Goal: Transaction & Acquisition: Purchase product/service

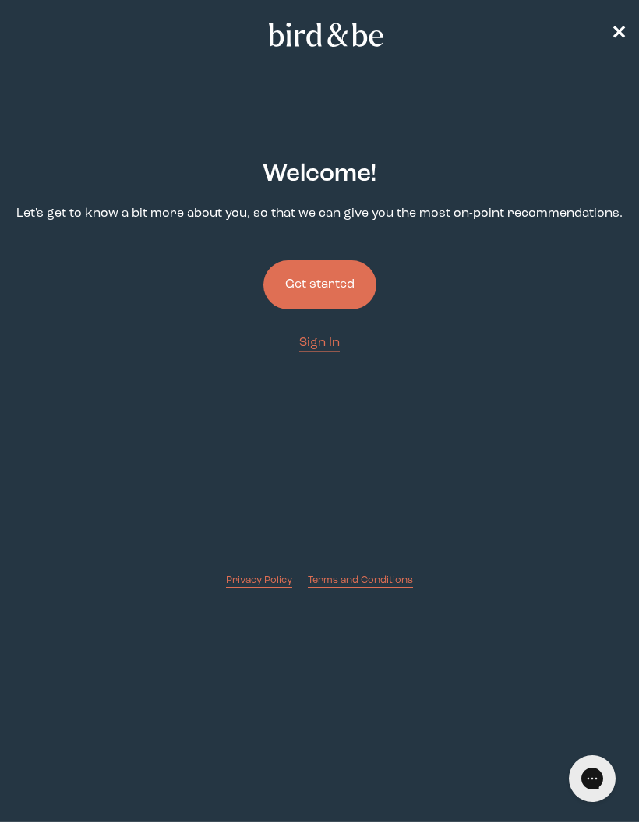
click at [612, 36] on span "✕" at bounding box center [619, 34] width 16 height 19
click at [334, 278] on button "Get started" at bounding box center [320, 284] width 113 height 49
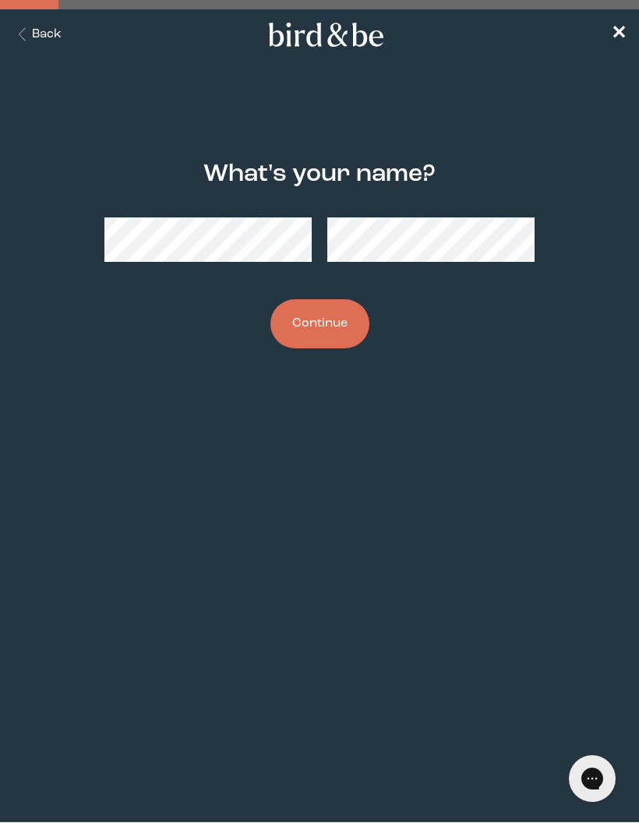
click at [334, 319] on button "Continue" at bounding box center [320, 323] width 99 height 49
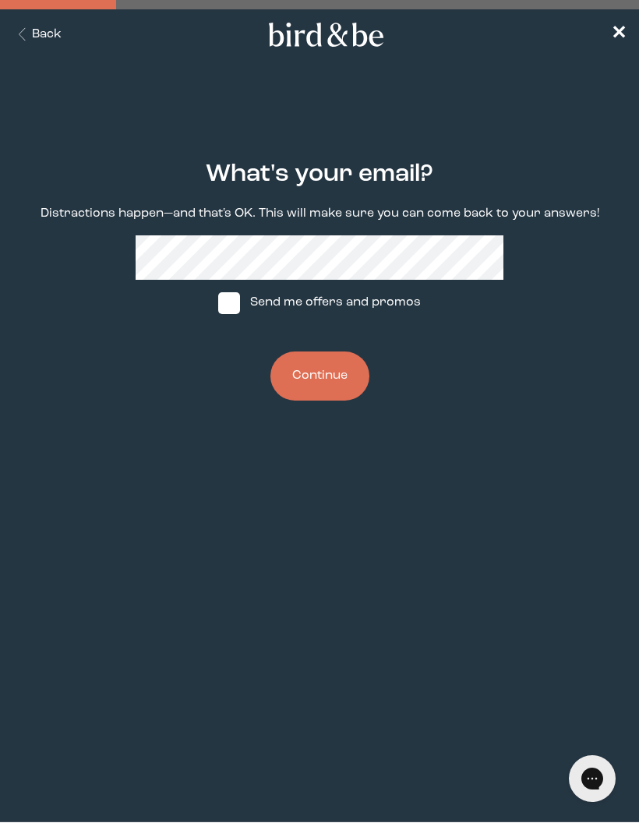
click at [338, 378] on button "Continue" at bounding box center [320, 376] width 99 height 49
click at [322, 357] on button "Continue" at bounding box center [320, 376] width 99 height 49
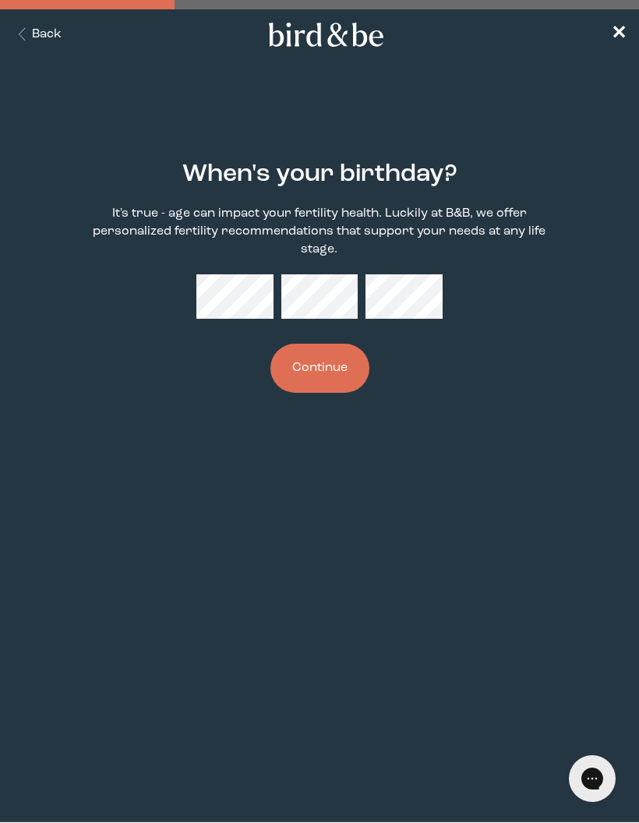
click at [322, 358] on button "Continue" at bounding box center [320, 368] width 99 height 49
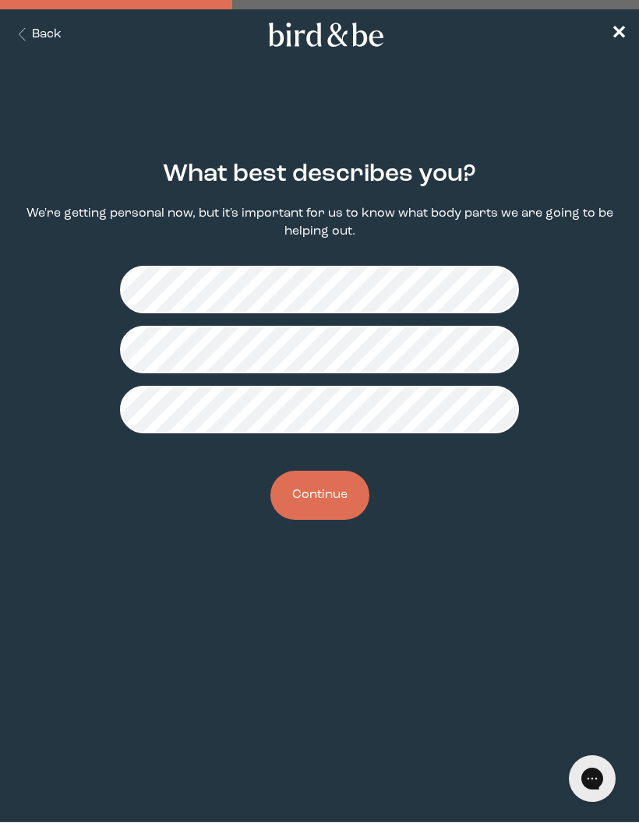
click at [331, 498] on button "Continue" at bounding box center [320, 495] width 99 height 49
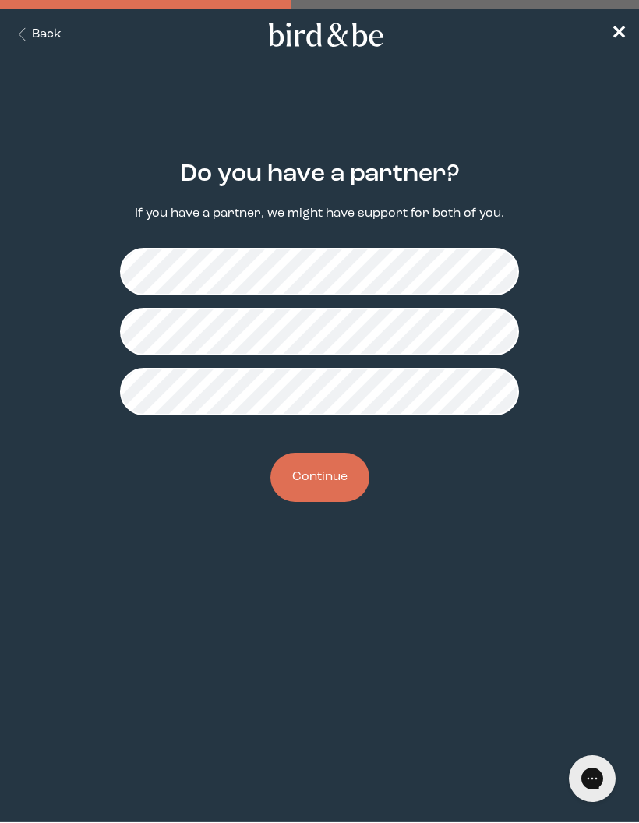
click at [340, 480] on button "Continue" at bounding box center [320, 477] width 99 height 49
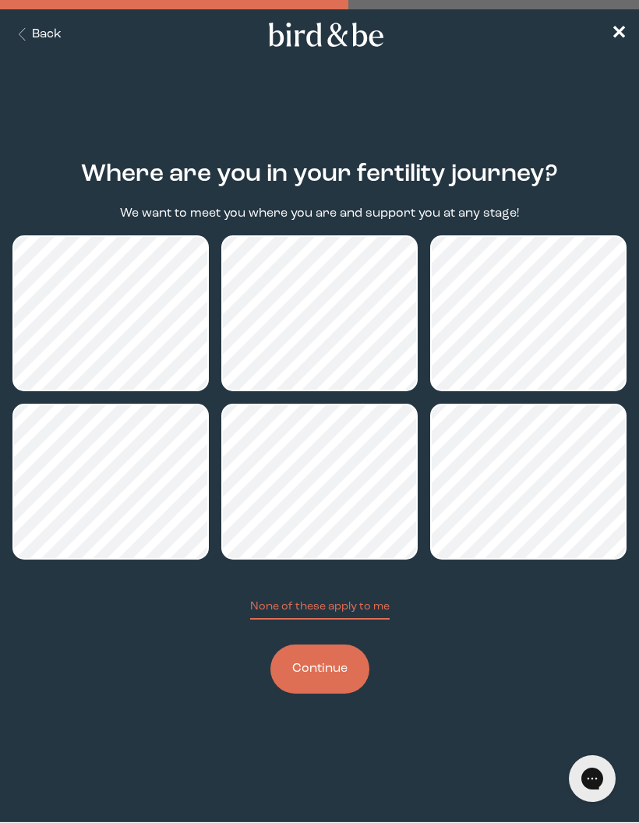
click at [334, 664] on button "Continue" at bounding box center [320, 669] width 99 height 49
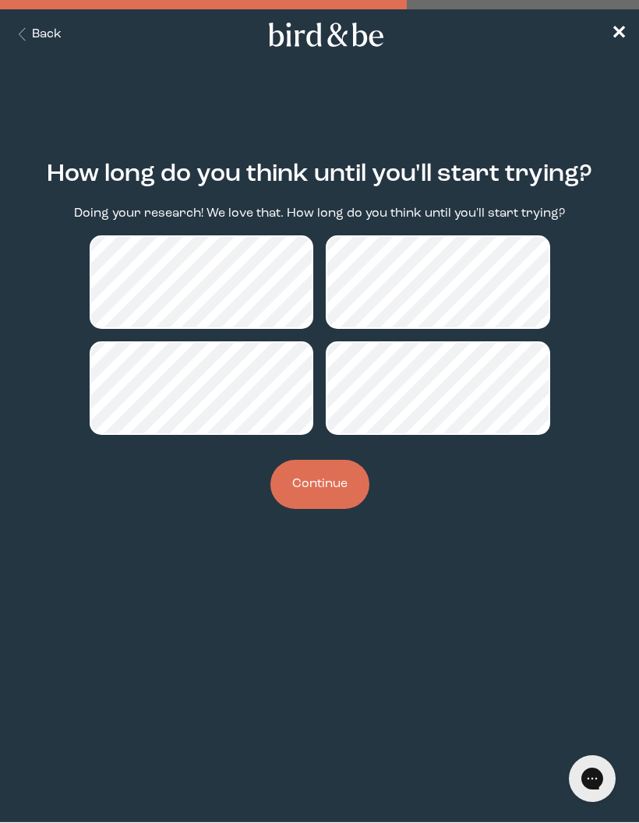
click at [327, 493] on button "Continue" at bounding box center [320, 484] width 99 height 49
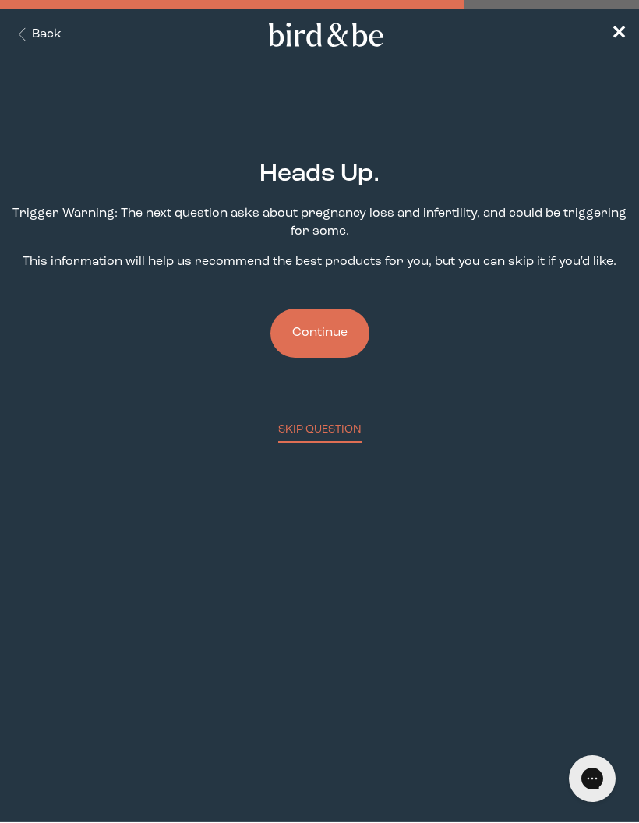
click at [324, 349] on button "Continue" at bounding box center [320, 333] width 99 height 49
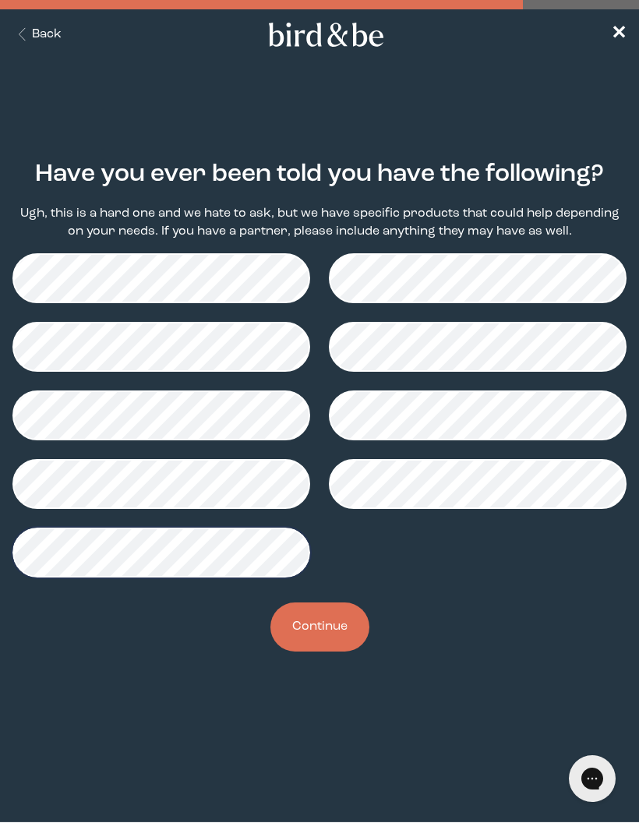
click at [338, 640] on button "Continue" at bounding box center [320, 627] width 99 height 49
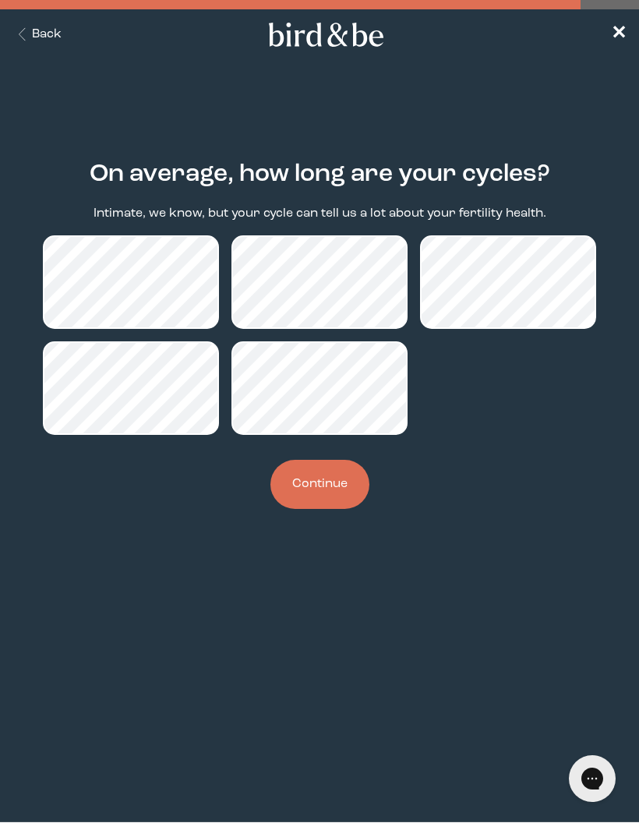
click at [331, 490] on button "Continue" at bounding box center [320, 484] width 99 height 49
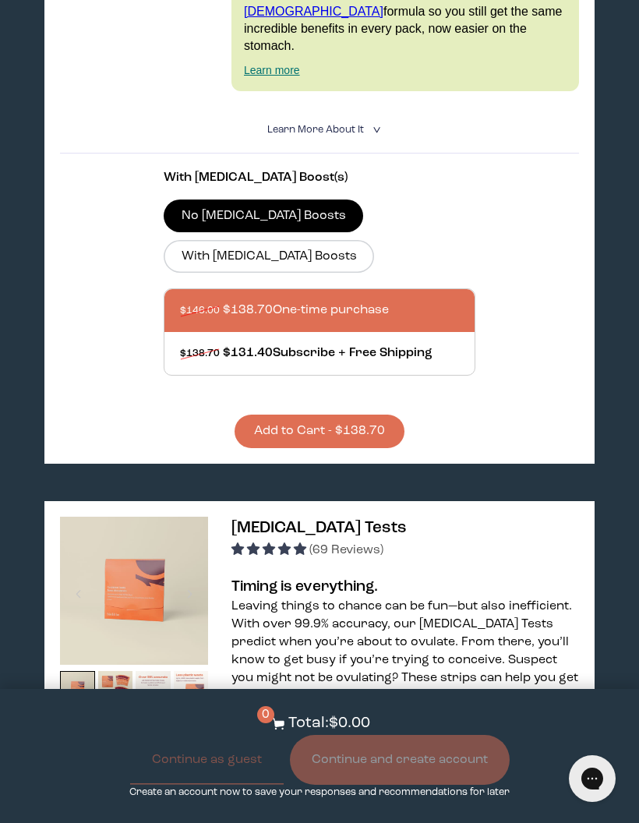
scroll to position [552, 0]
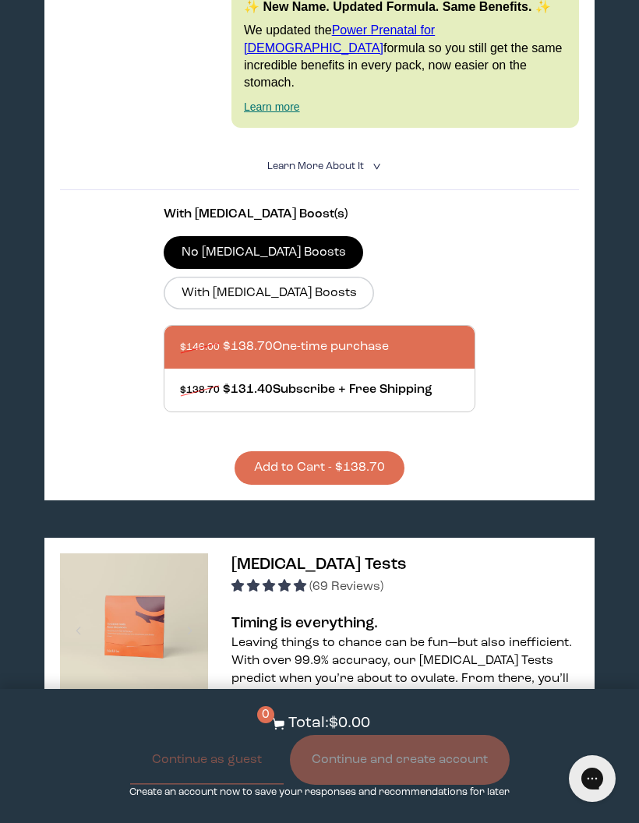
click at [374, 277] on label "With [MEDICAL_DATA] Boosts" at bounding box center [269, 293] width 211 height 33
click at [0, 0] on input "With [MEDICAL_DATA] Boosts" at bounding box center [0, 0] width 0 height 0
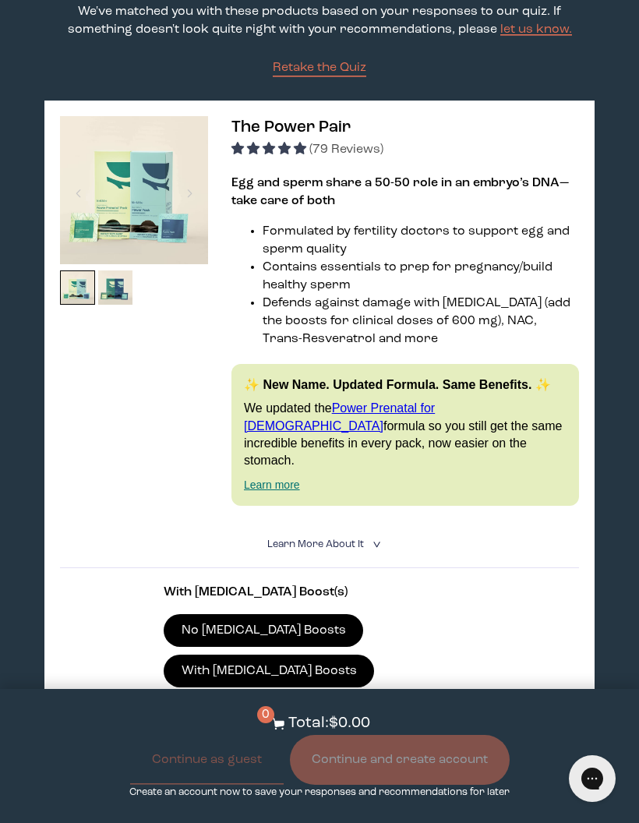
click at [262, 621] on label "No [MEDICAL_DATA] Boosts" at bounding box center [264, 630] width 200 height 33
click at [0, 0] on input "No [MEDICAL_DATA] Boosts" at bounding box center [0, 0] width 0 height 0
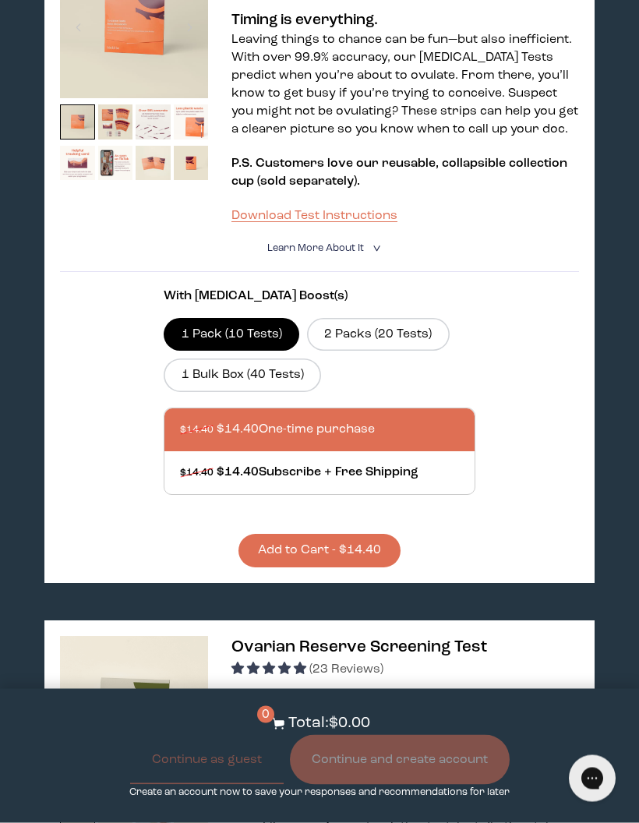
click at [357, 538] on button "Add to Cart - $14.40" at bounding box center [320, 552] width 162 height 34
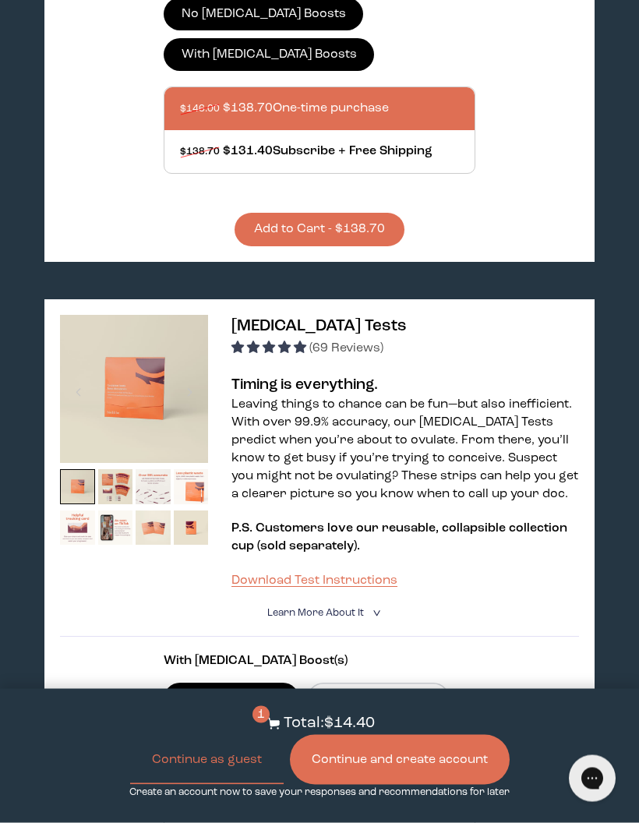
scroll to position [0, 0]
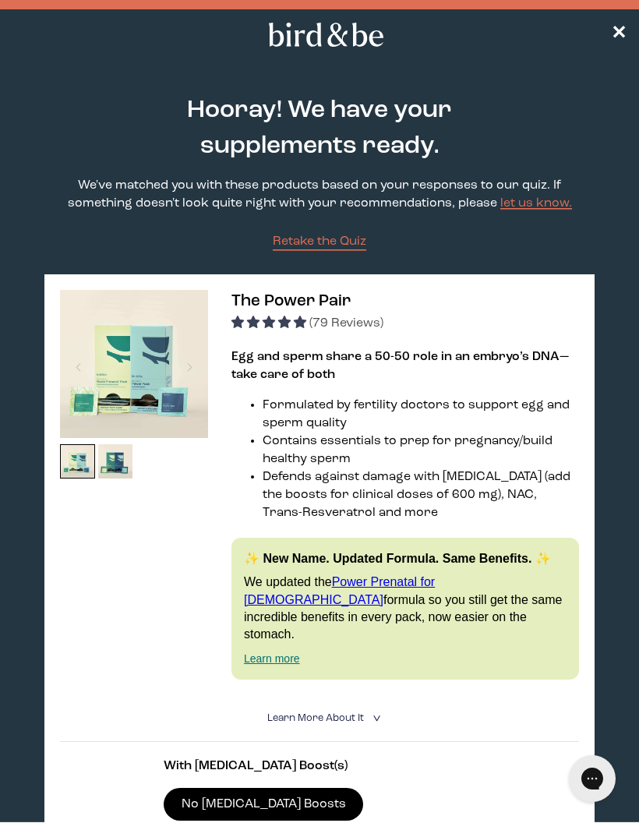
click at [624, 23] on nav "✕" at bounding box center [319, 34] width 639 height 50
click at [621, 39] on span "✕" at bounding box center [619, 34] width 16 height 19
